Goal: Task Accomplishment & Management: Complete application form

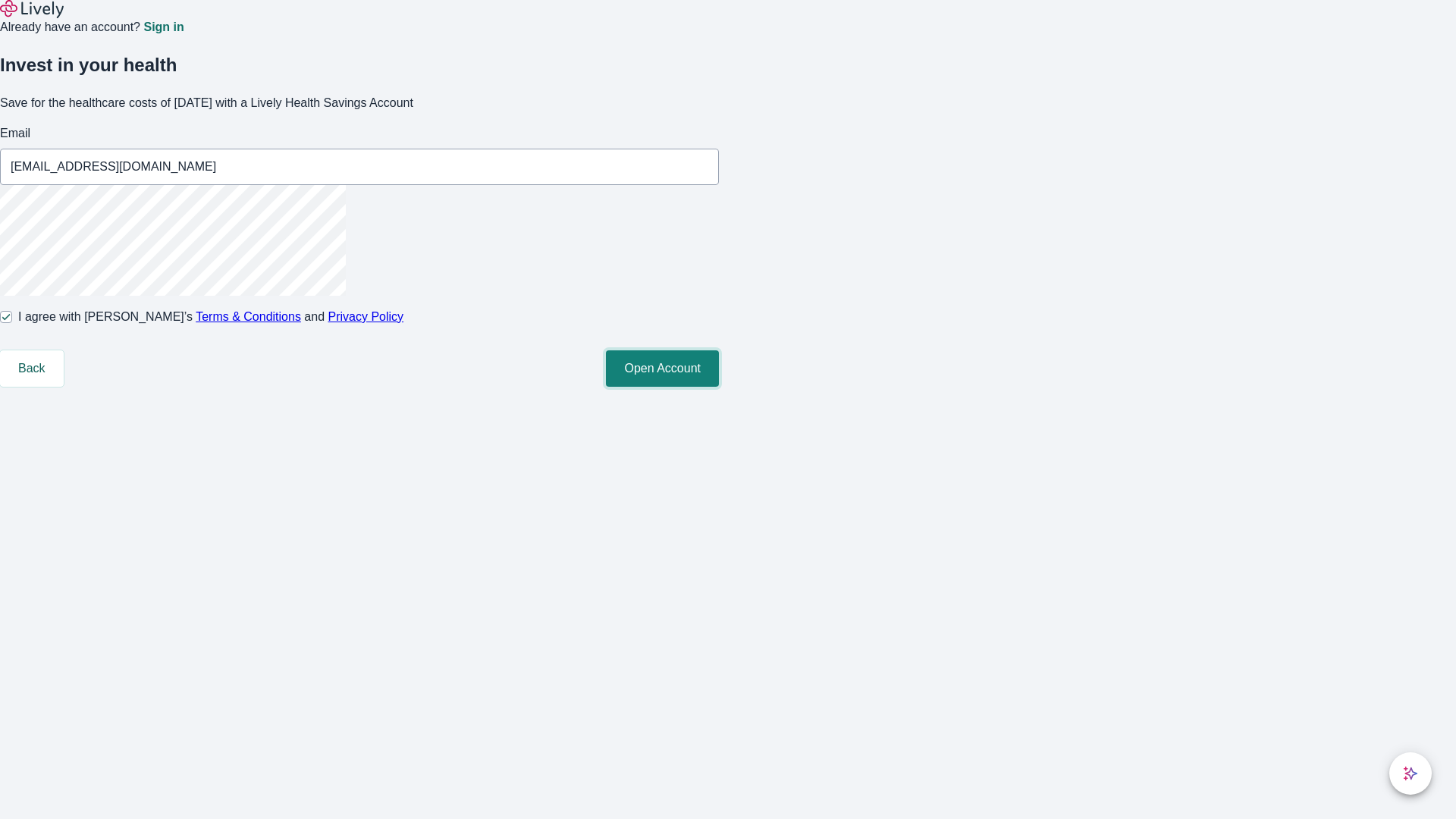
click at [719, 387] on button "Open Account" at bounding box center [662, 368] width 113 height 36
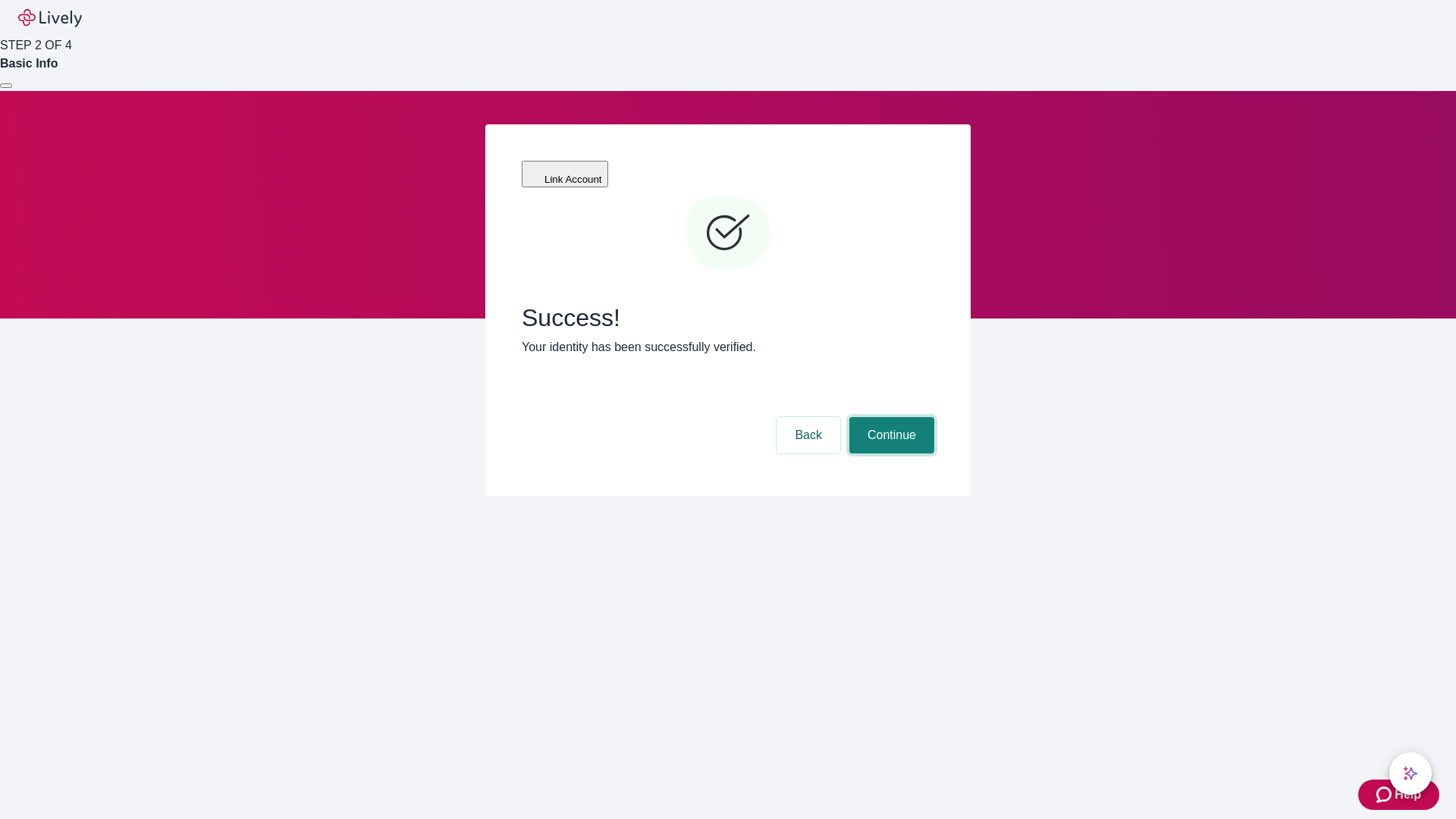
click at [890, 417] on button "Continue" at bounding box center [892, 435] width 85 height 36
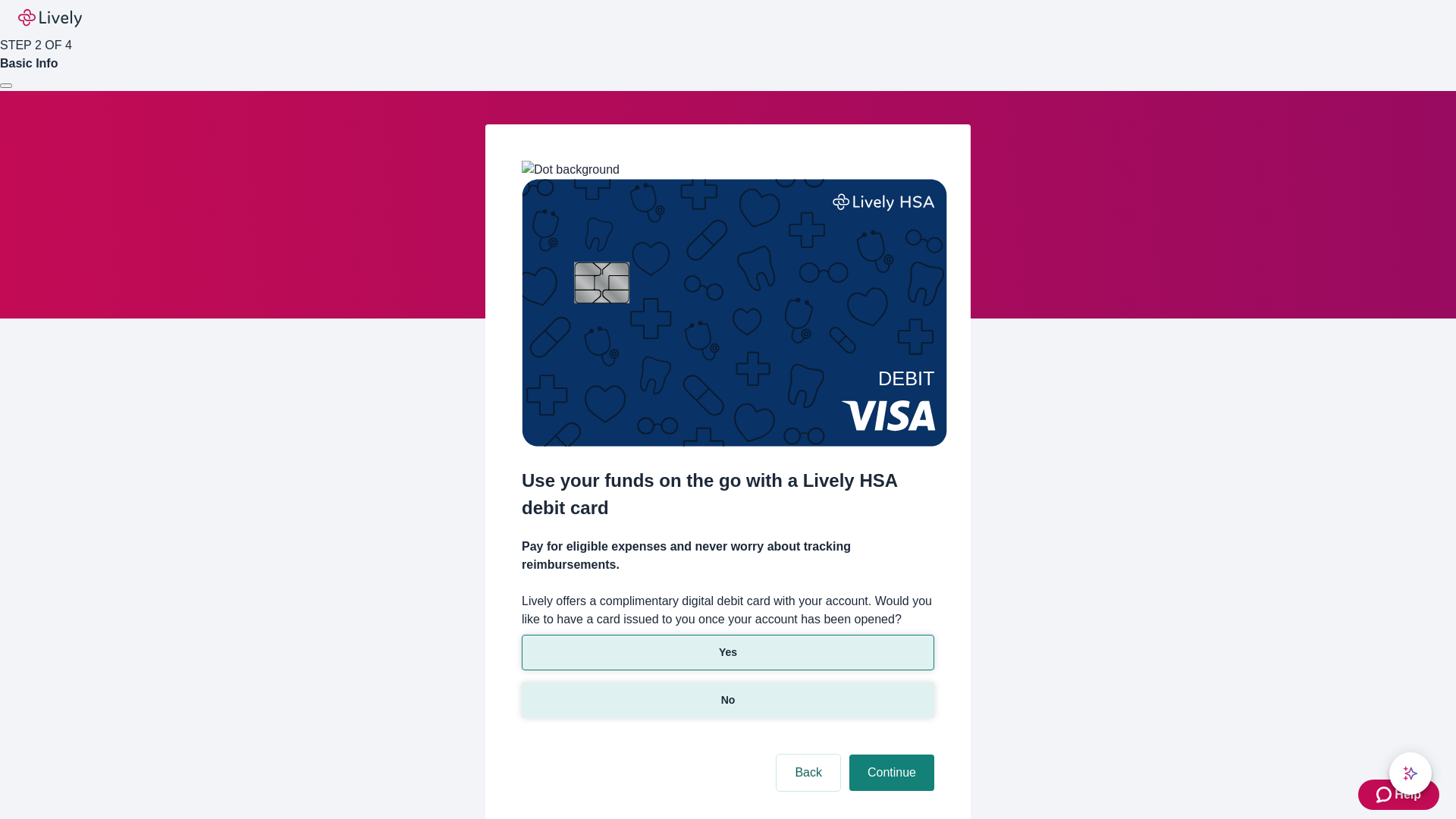
click at [727, 693] on p "No" at bounding box center [729, 700] width 15 height 16
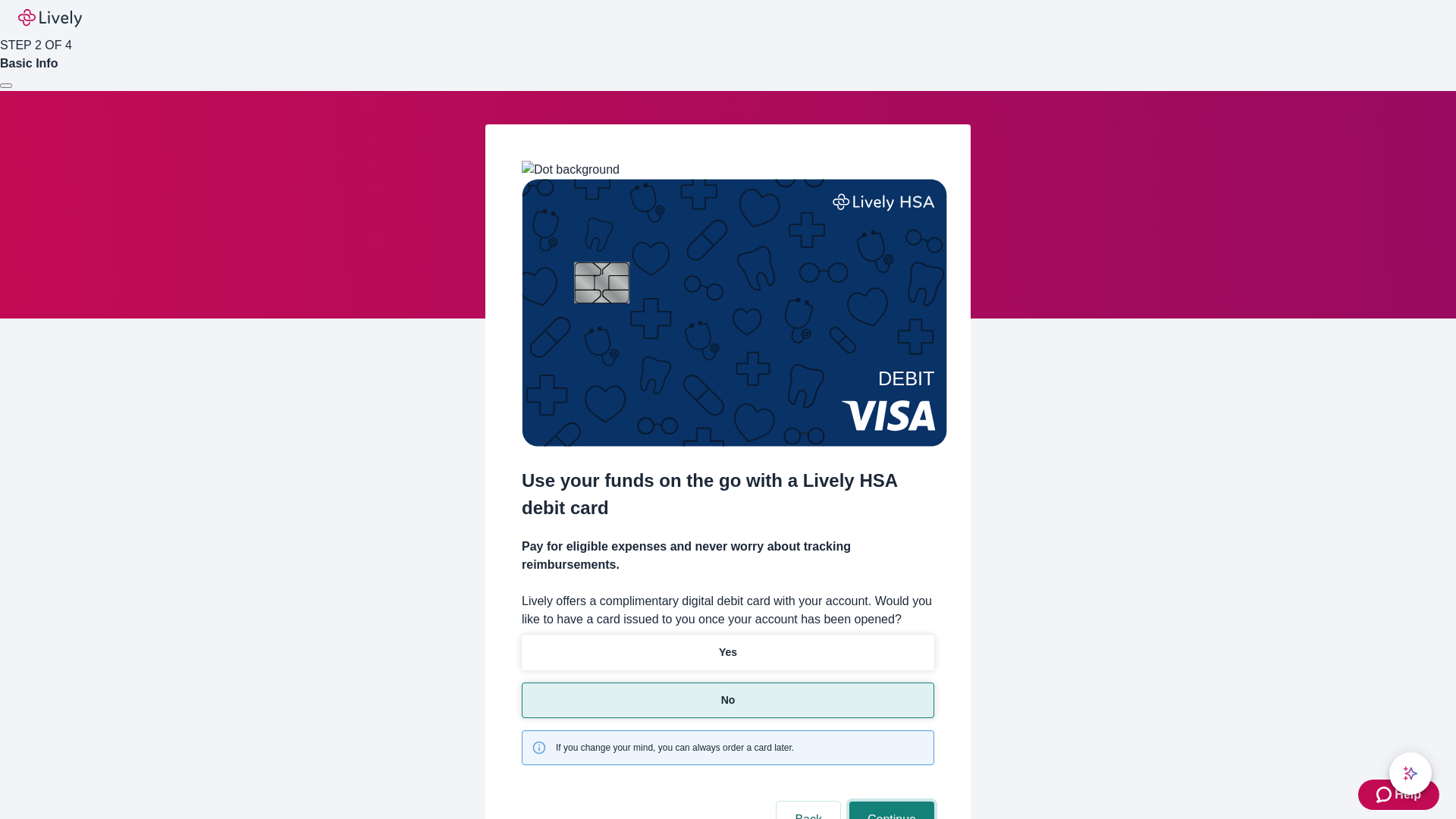
click at [890, 802] on button "Continue" at bounding box center [892, 820] width 85 height 36
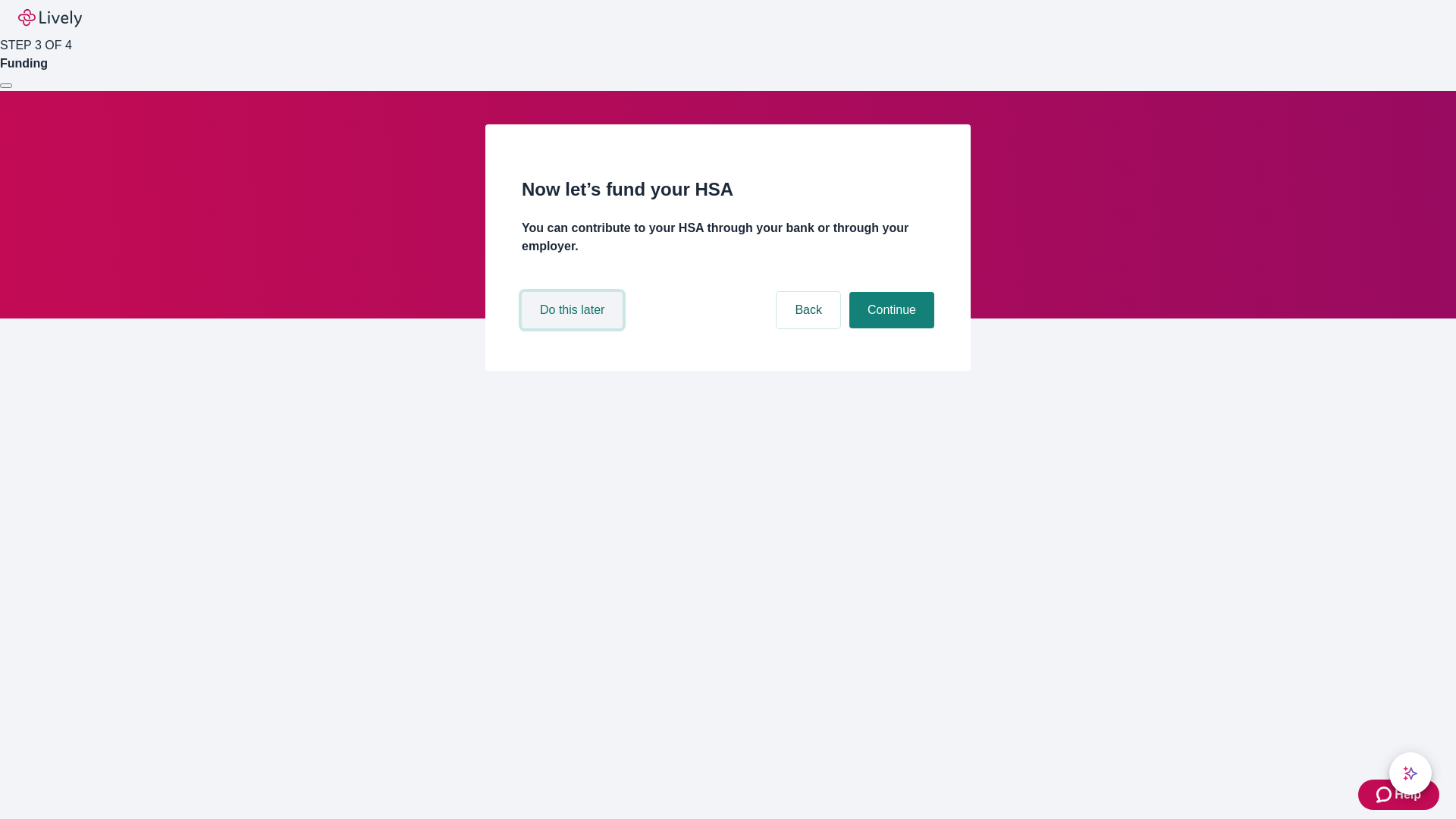
click at [574, 329] on button "Do this later" at bounding box center [571, 309] width 101 height 36
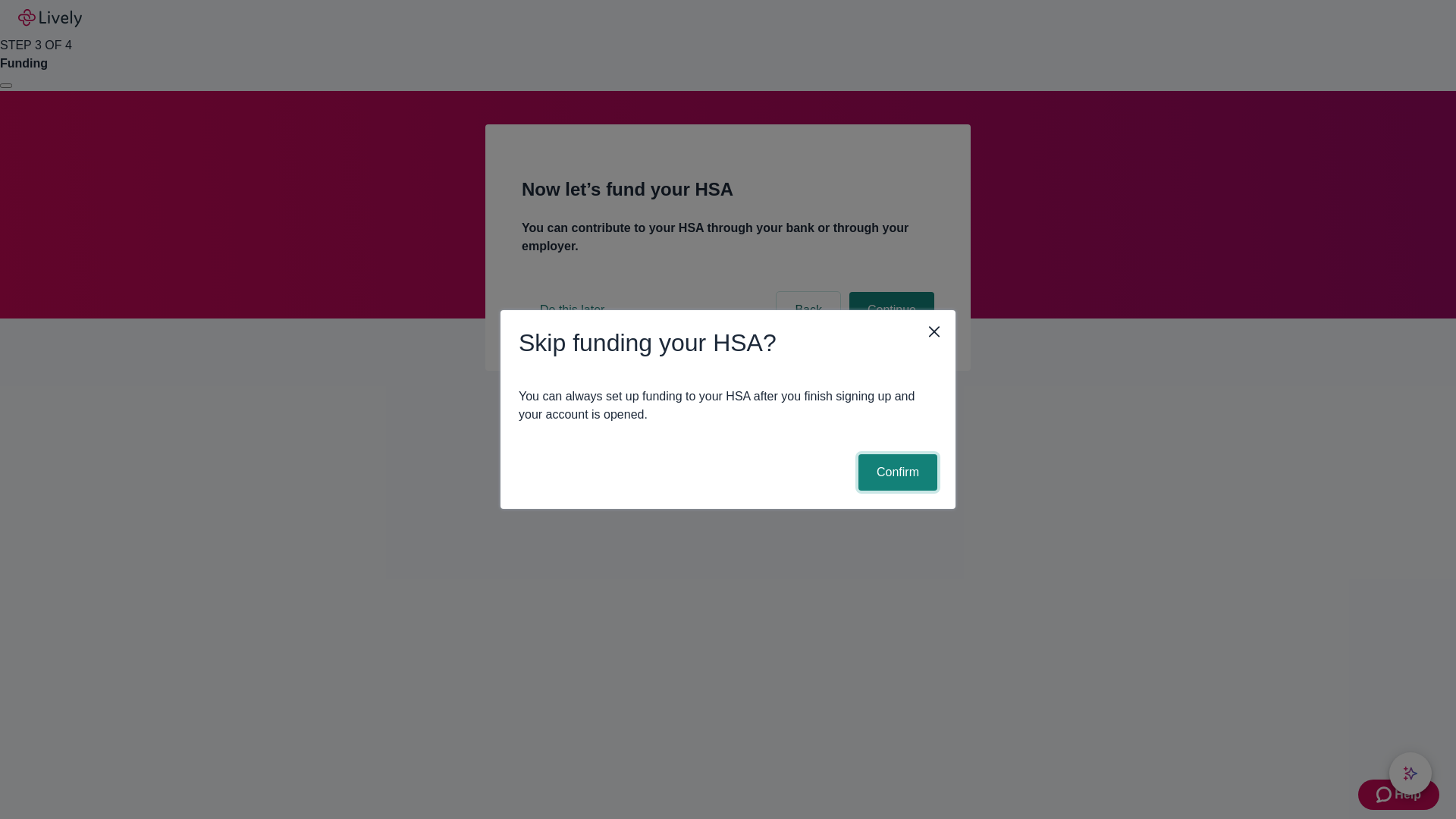
click at [896, 472] on button "Confirm" at bounding box center [897, 472] width 79 height 36
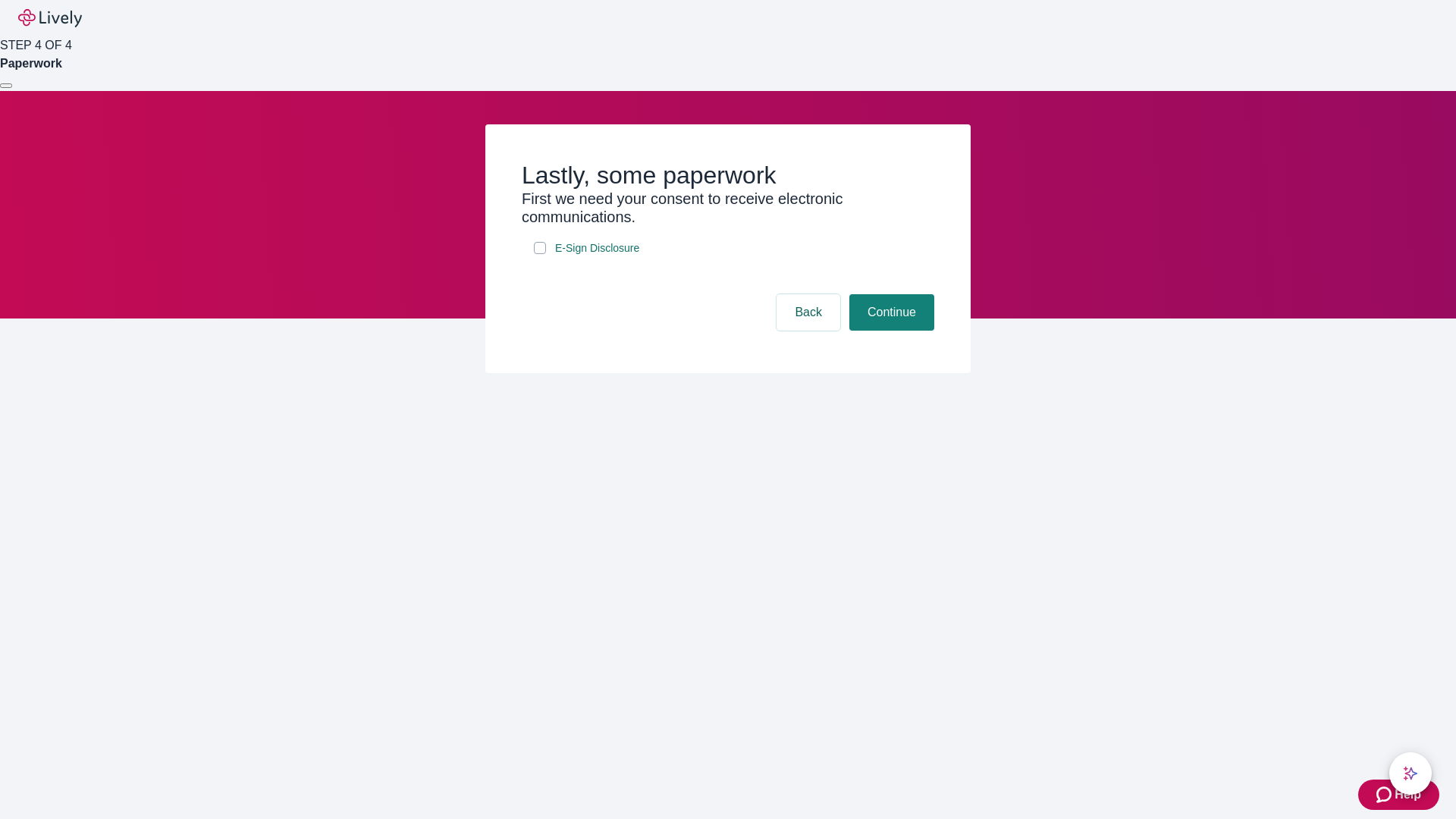
click at [540, 254] on input "E-Sign Disclosure" at bounding box center [540, 247] width 12 height 12
checkbox input "true"
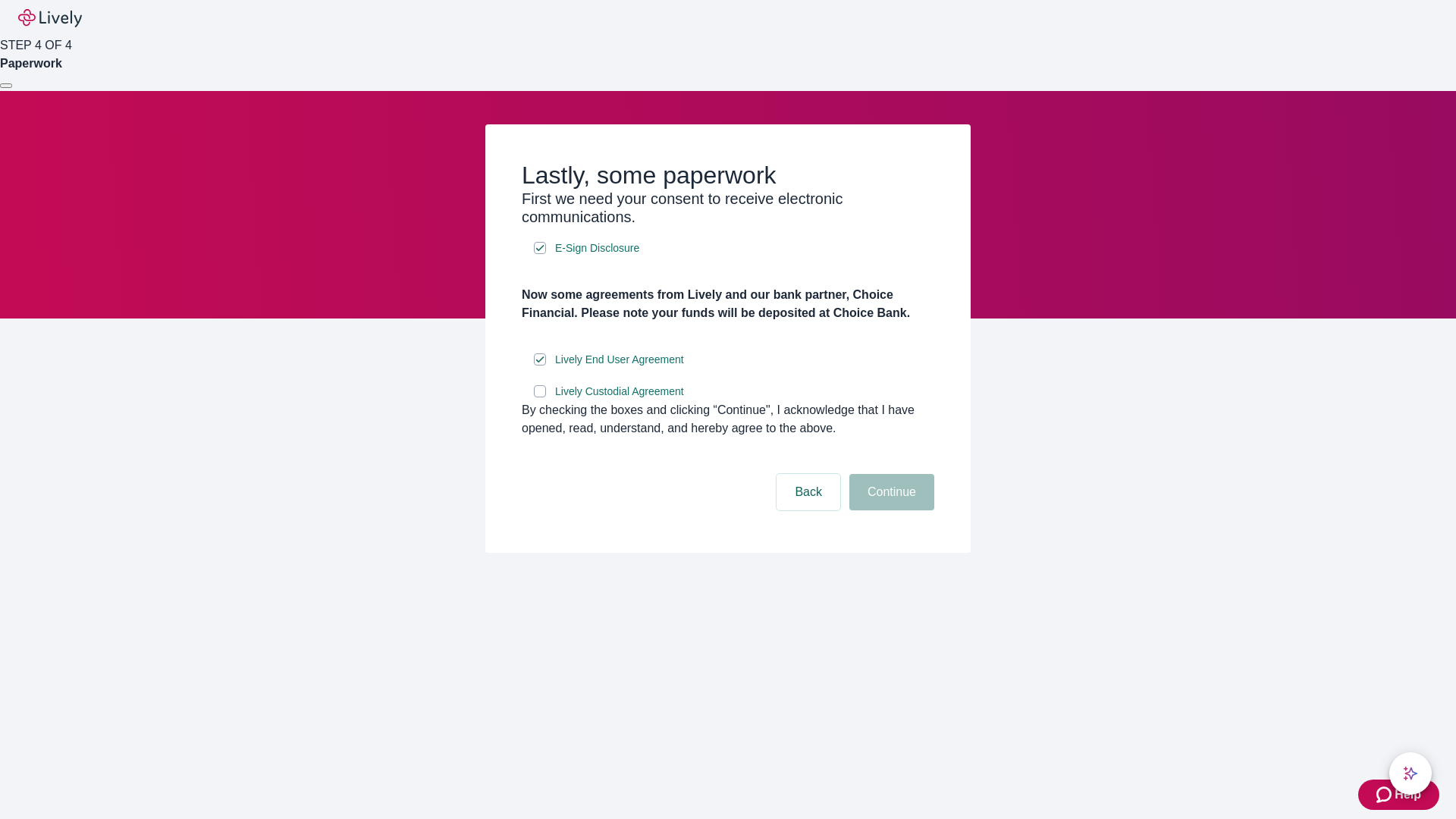
click at [540, 397] on input "Lively Custodial Agreement" at bounding box center [540, 391] width 12 height 12
checkbox input "true"
click at [890, 510] on button "Continue" at bounding box center [892, 492] width 85 height 36
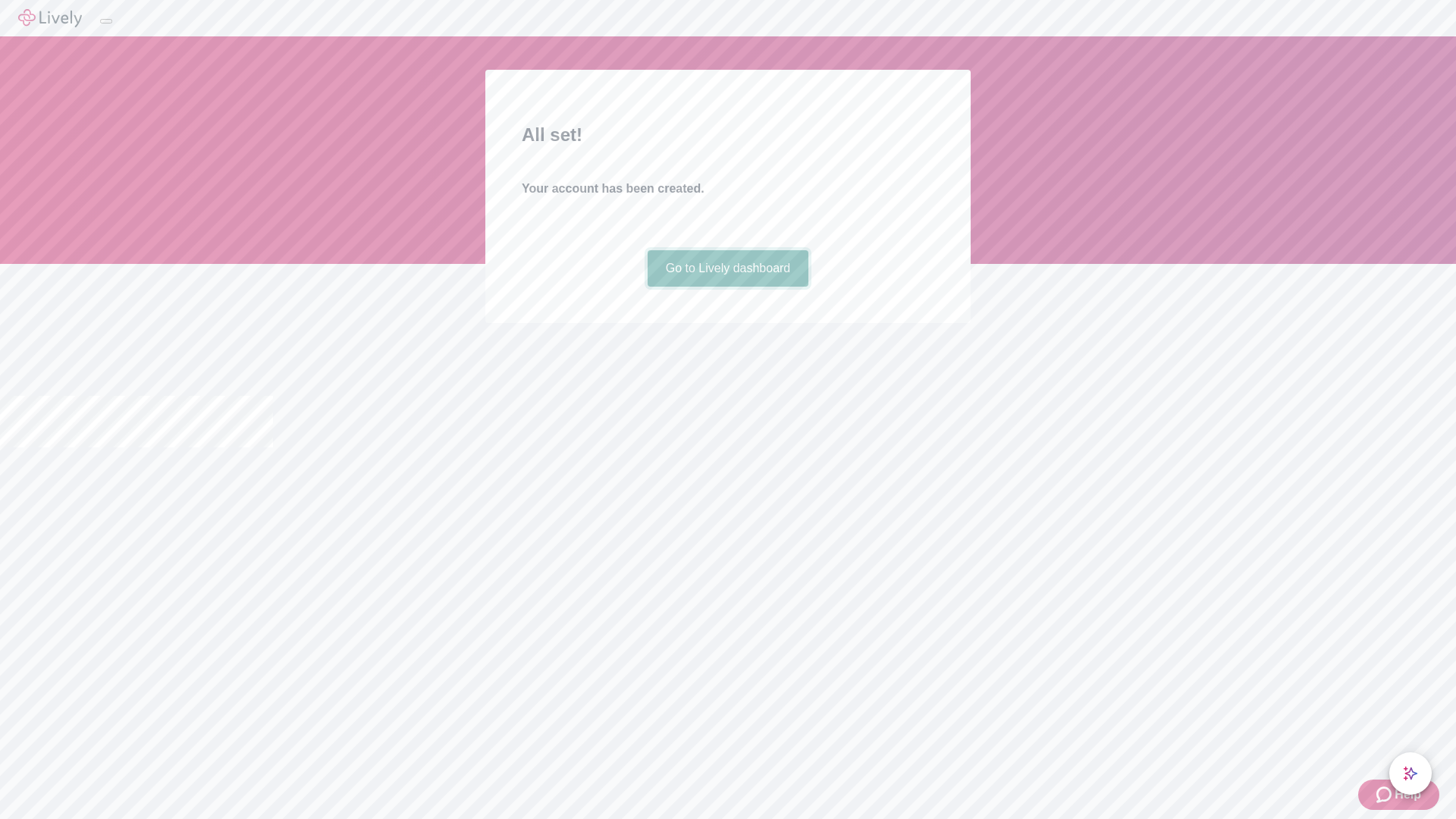
click at [727, 287] on link "Go to Lively dashboard" at bounding box center [728, 268] width 161 height 36
